Goal: Task Accomplishment & Management: Use online tool/utility

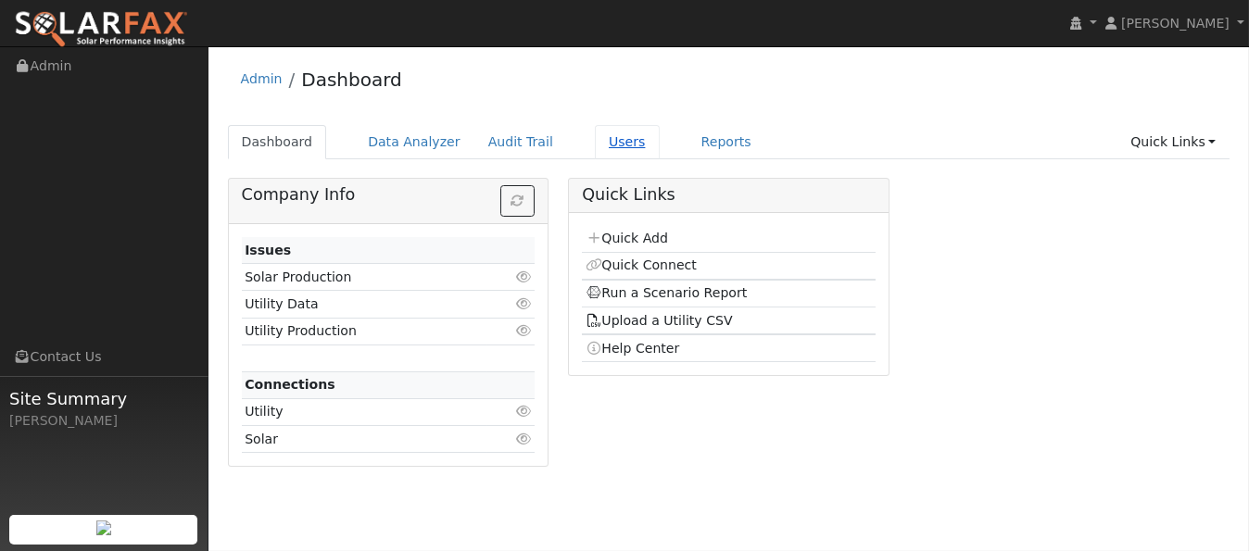
click at [595, 140] on link "Users" at bounding box center [627, 142] width 65 height 34
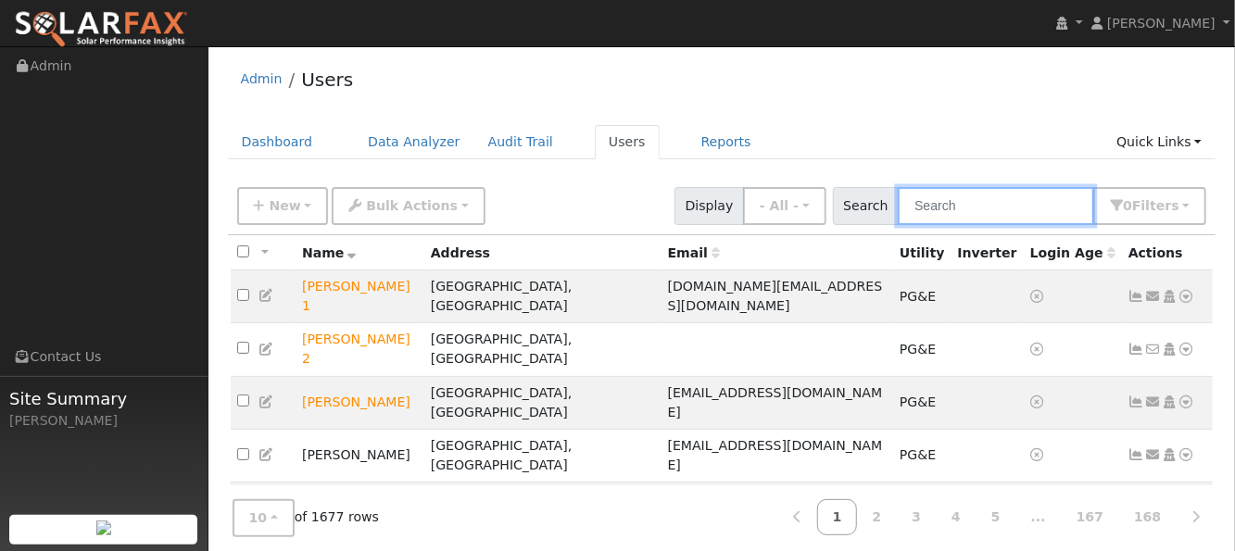
click at [923, 196] on input "text" at bounding box center [996, 206] width 196 height 38
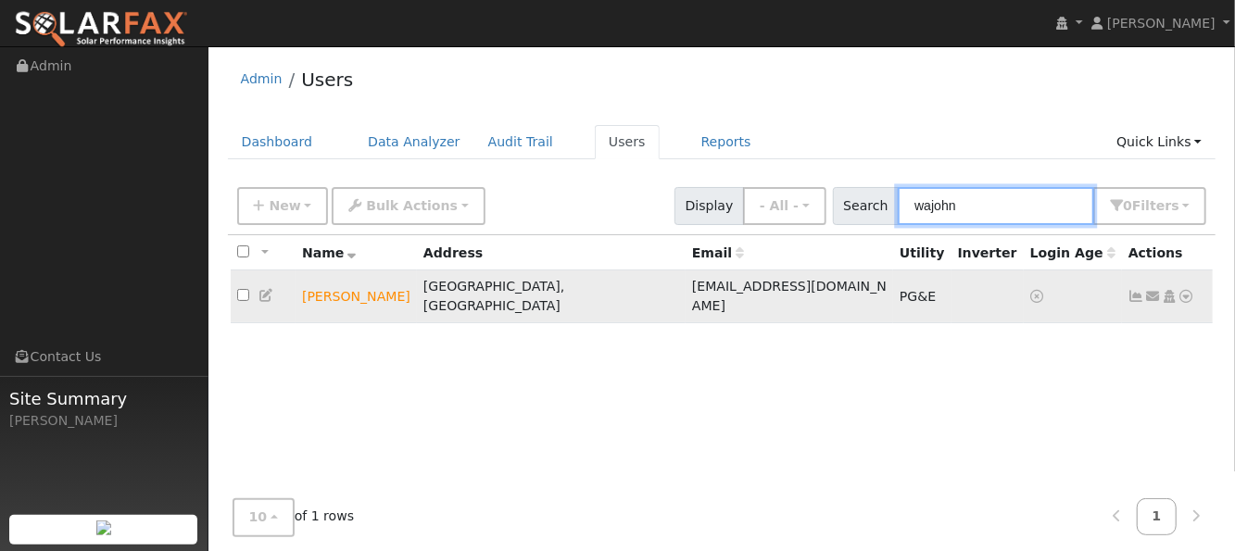
type input "wajohn"
click at [1186, 290] on icon at bounding box center [1186, 296] width 17 height 13
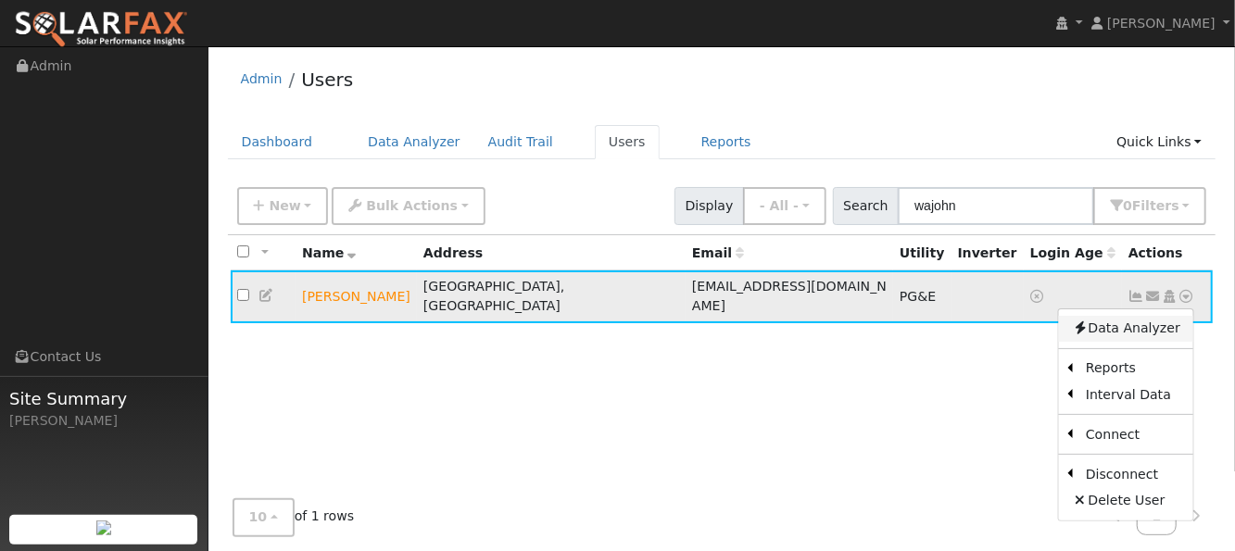
click at [1155, 317] on link "Data Analyzer" at bounding box center [1126, 329] width 134 height 26
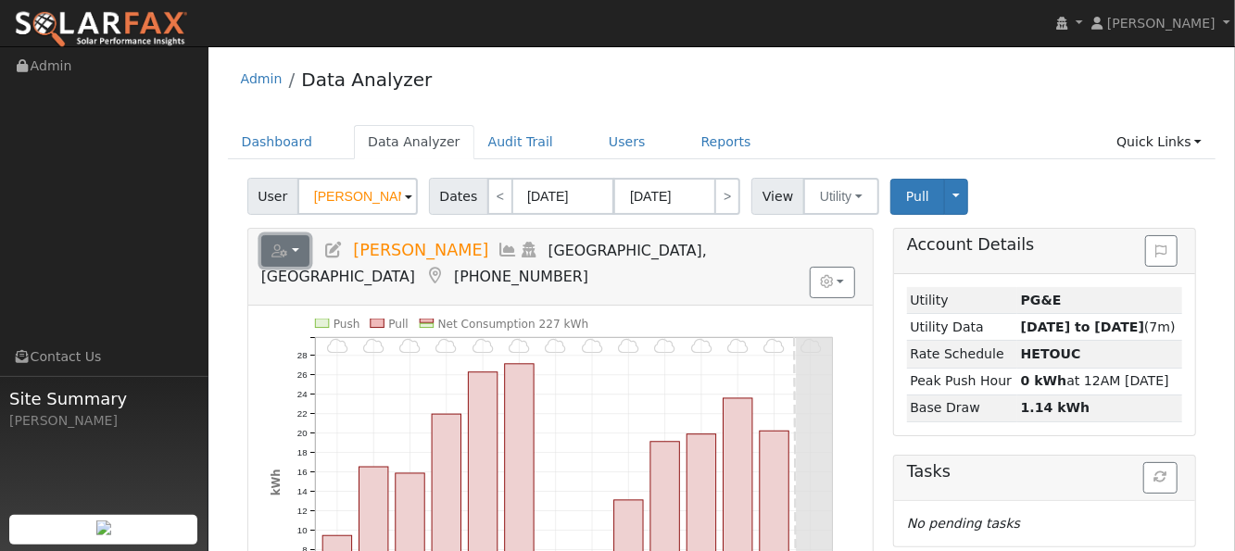
click at [284, 250] on icon "button" at bounding box center [279, 251] width 17 height 13
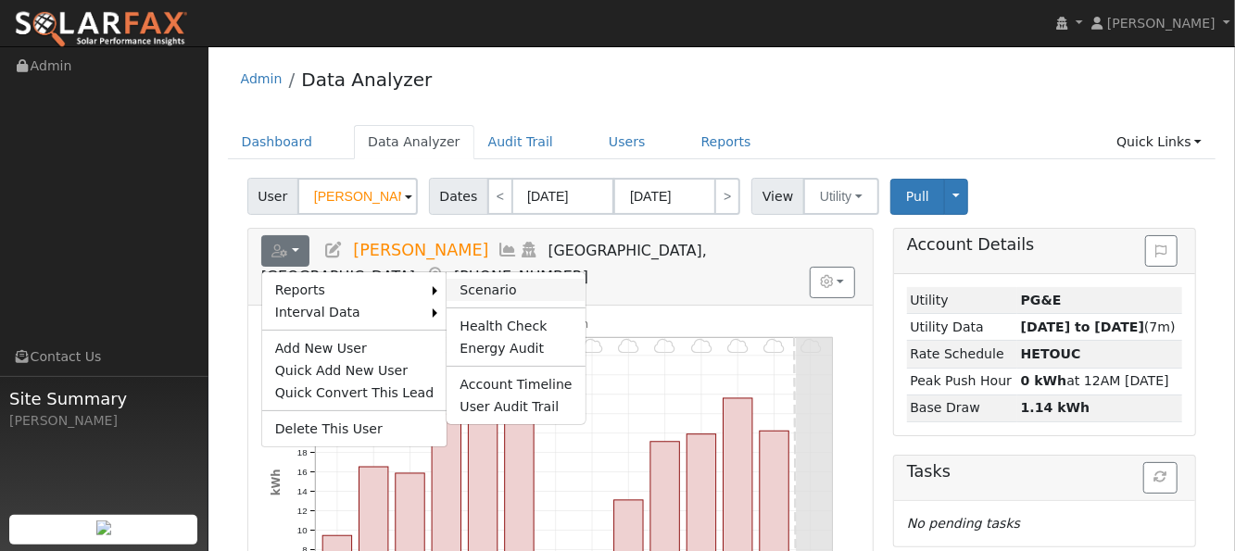
click at [462, 288] on link "Scenario" at bounding box center [515, 290] width 138 height 22
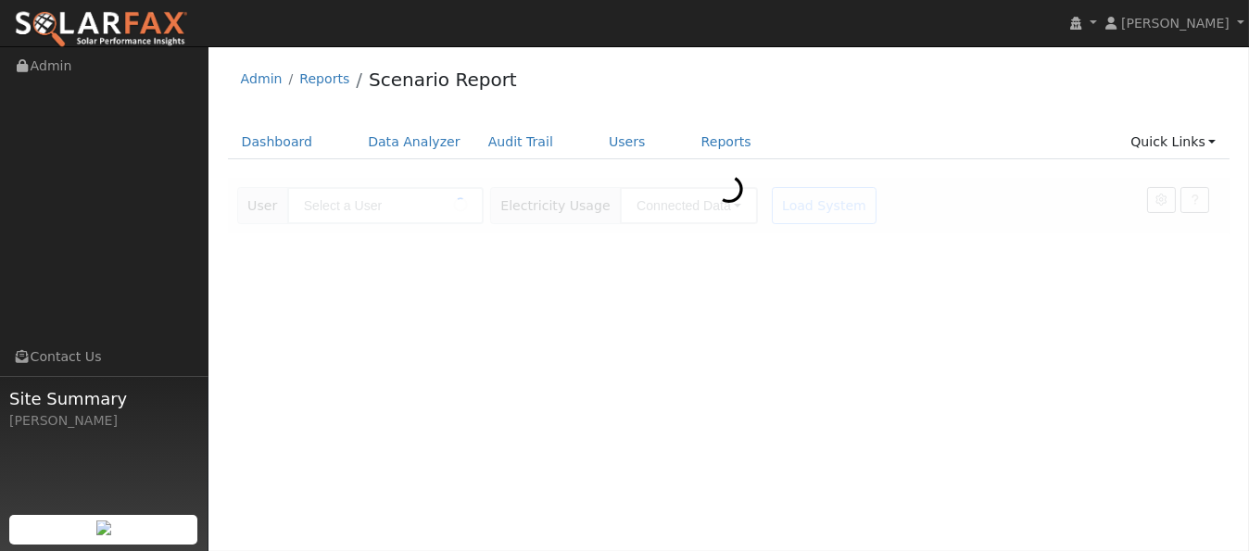
type input "[PERSON_NAME]"
